Goal: Find specific page/section: Find specific page/section

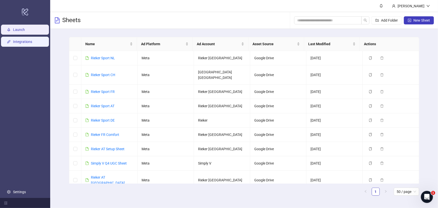
click at [23, 40] on link "Integrations" at bounding box center [22, 42] width 19 height 4
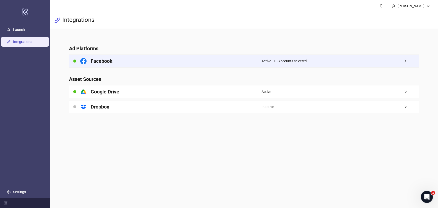
click at [299, 59] on span "Active - 10 Accounts selected" at bounding box center [284, 61] width 45 height 6
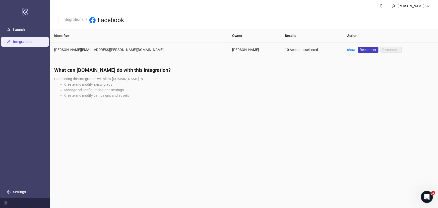
click at [285, 48] on div "10 Accounts selected" at bounding box center [312, 50] width 54 height 6
click at [348, 50] on link "show" at bounding box center [352, 50] width 9 height 4
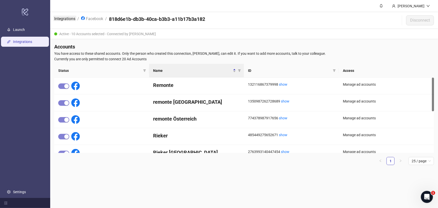
click at [59, 19] on link "Integrations" at bounding box center [64, 19] width 23 height 6
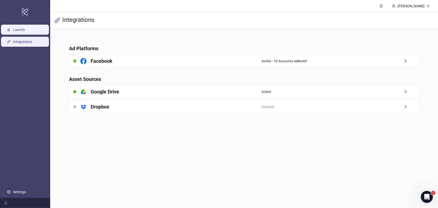
click at [25, 32] on link "Launch" at bounding box center [19, 30] width 12 height 4
